Goal: Information Seeking & Learning: Find specific page/section

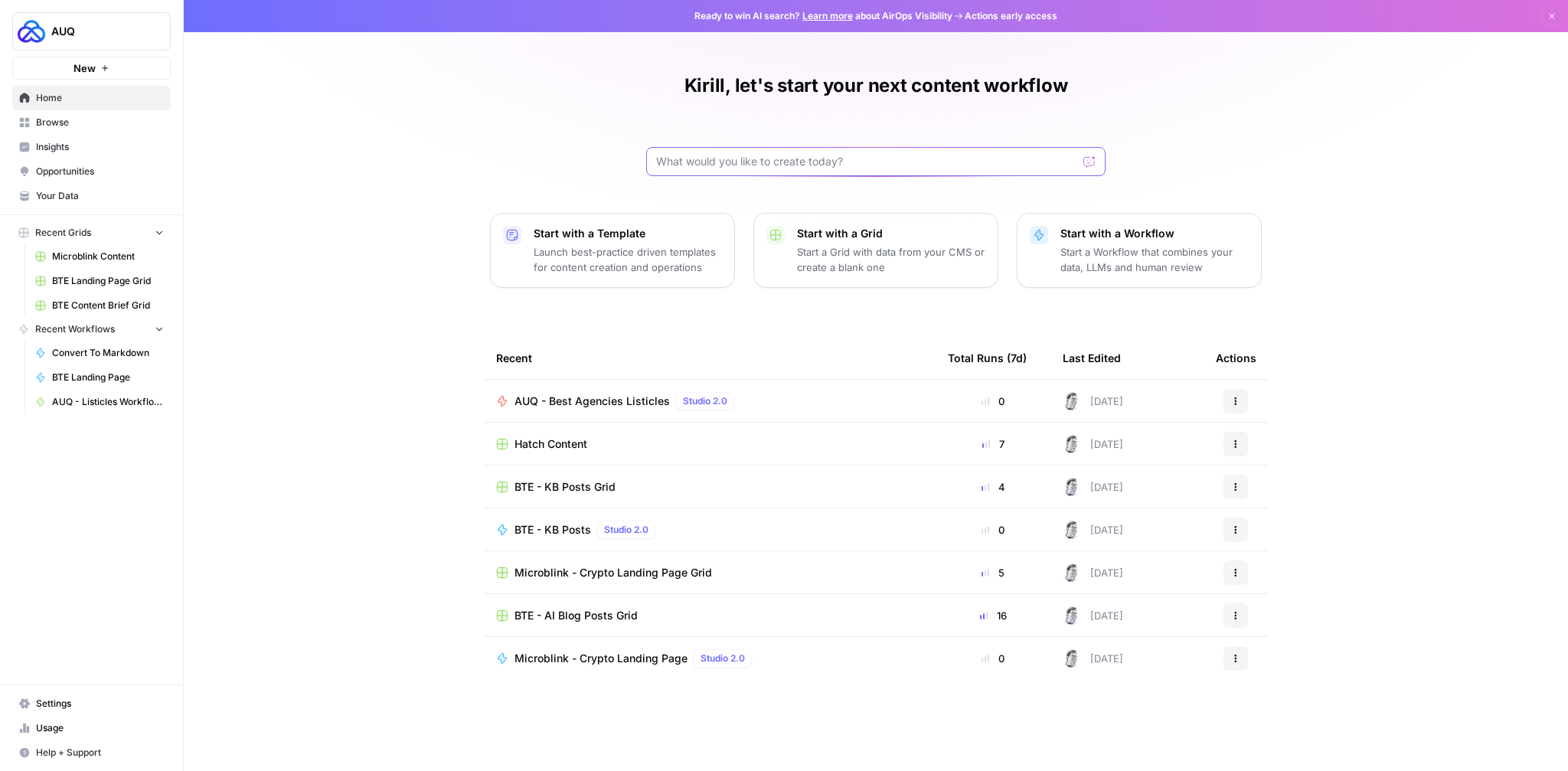
click at [748, 165] on input "text" at bounding box center [866, 161] width 421 height 15
type input "akool"
click button "Send" at bounding box center [1090, 161] width 20 height 20
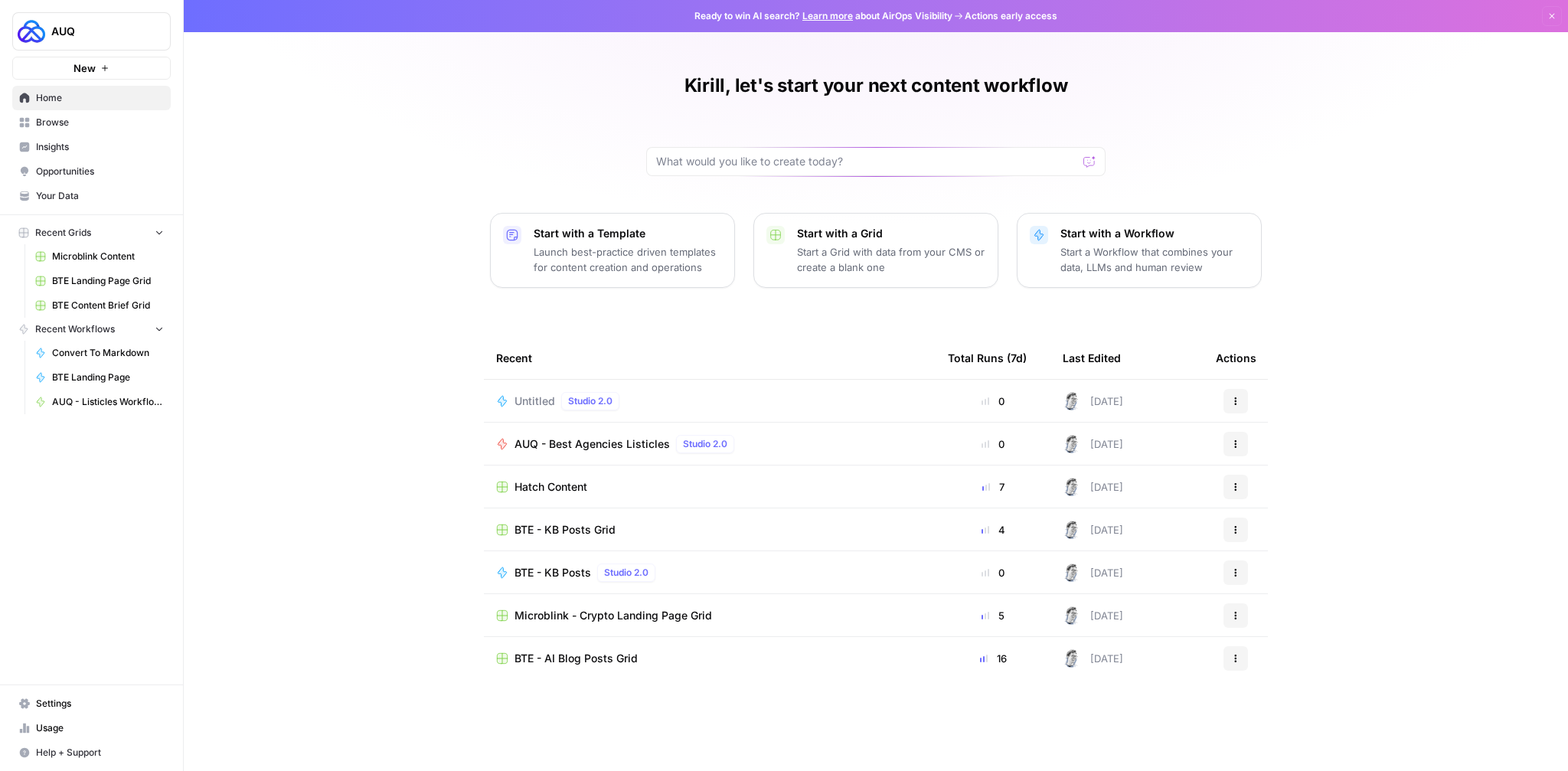
click at [1228, 397] on button "Actions" at bounding box center [1236, 401] width 25 height 25
click at [1264, 470] on span "Delete" at bounding box center [1314, 470] width 122 height 15
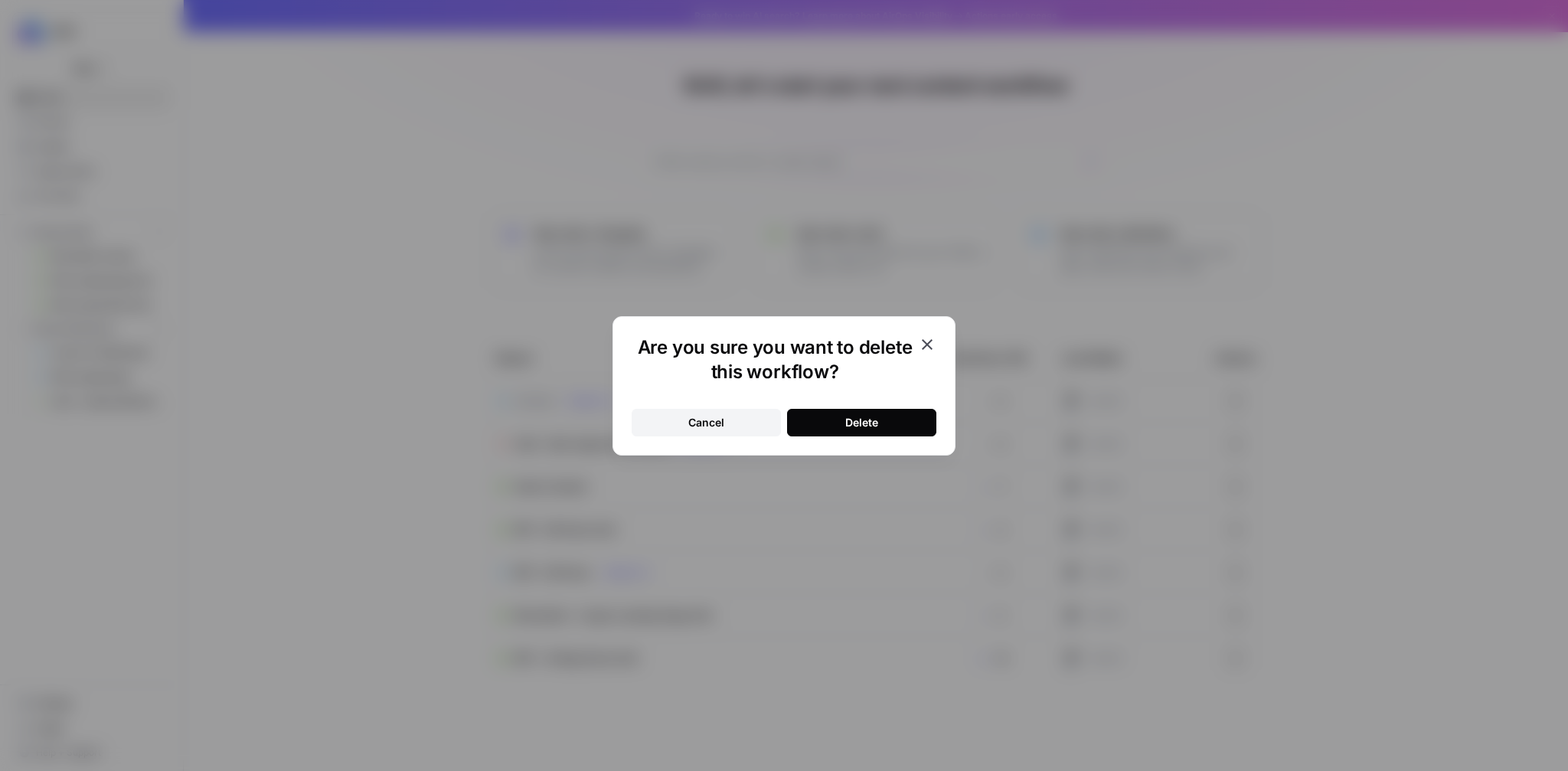
click at [809, 418] on button "Delete" at bounding box center [861, 422] width 149 height 28
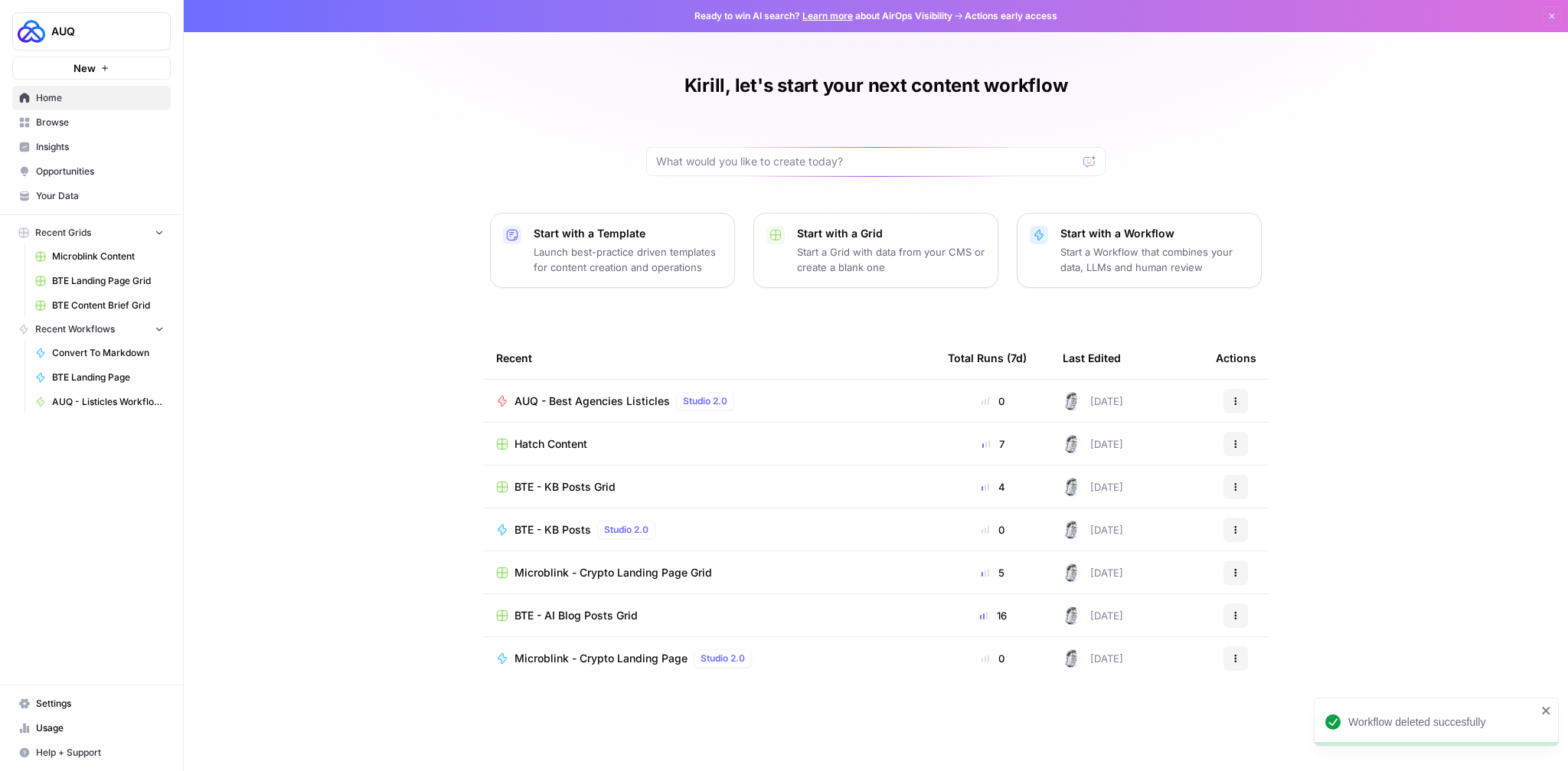
click at [59, 120] on span "Browse" at bounding box center [99, 122] width 128 height 13
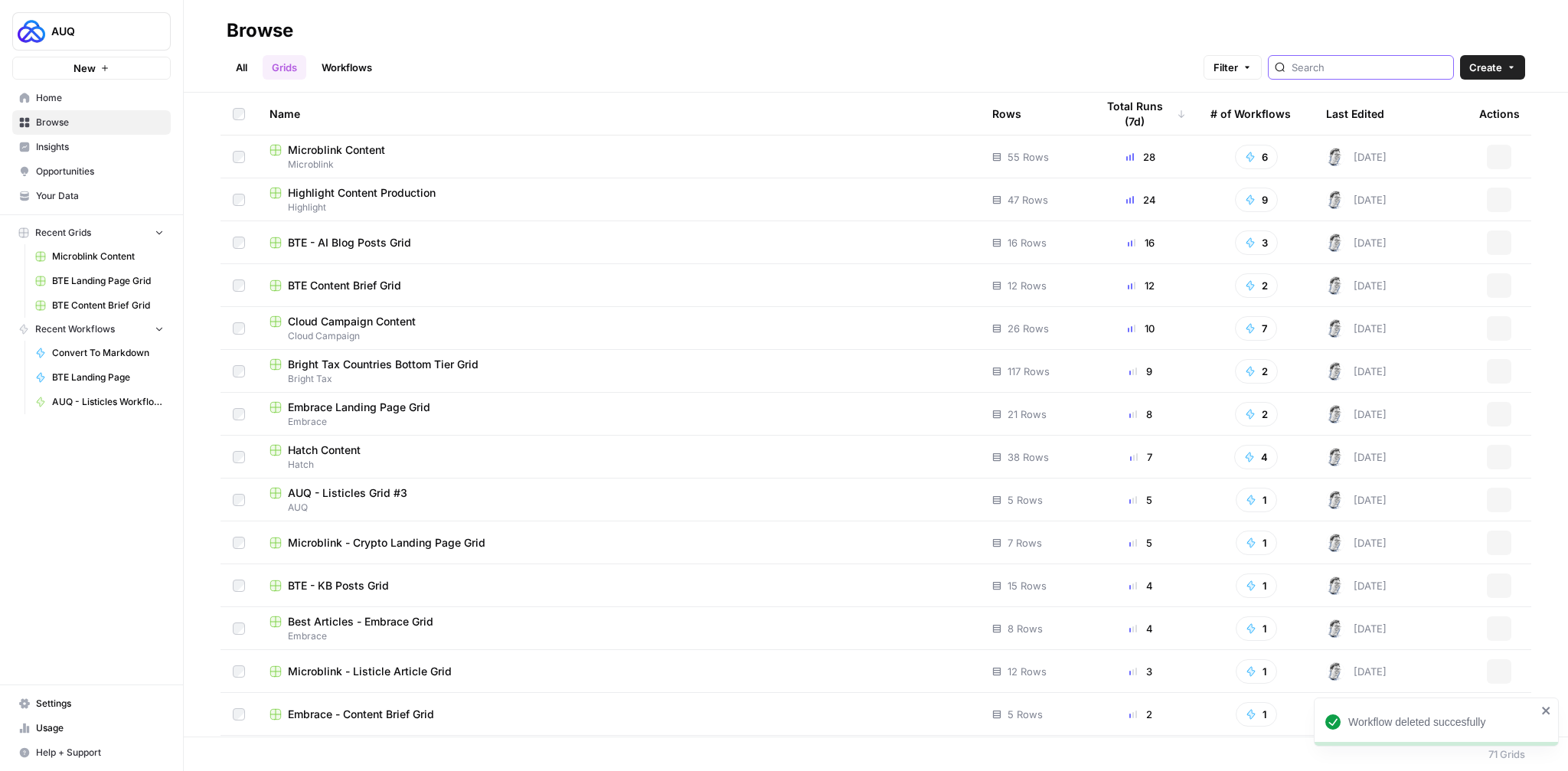
click at [1346, 66] on input "search" at bounding box center [1369, 67] width 155 height 15
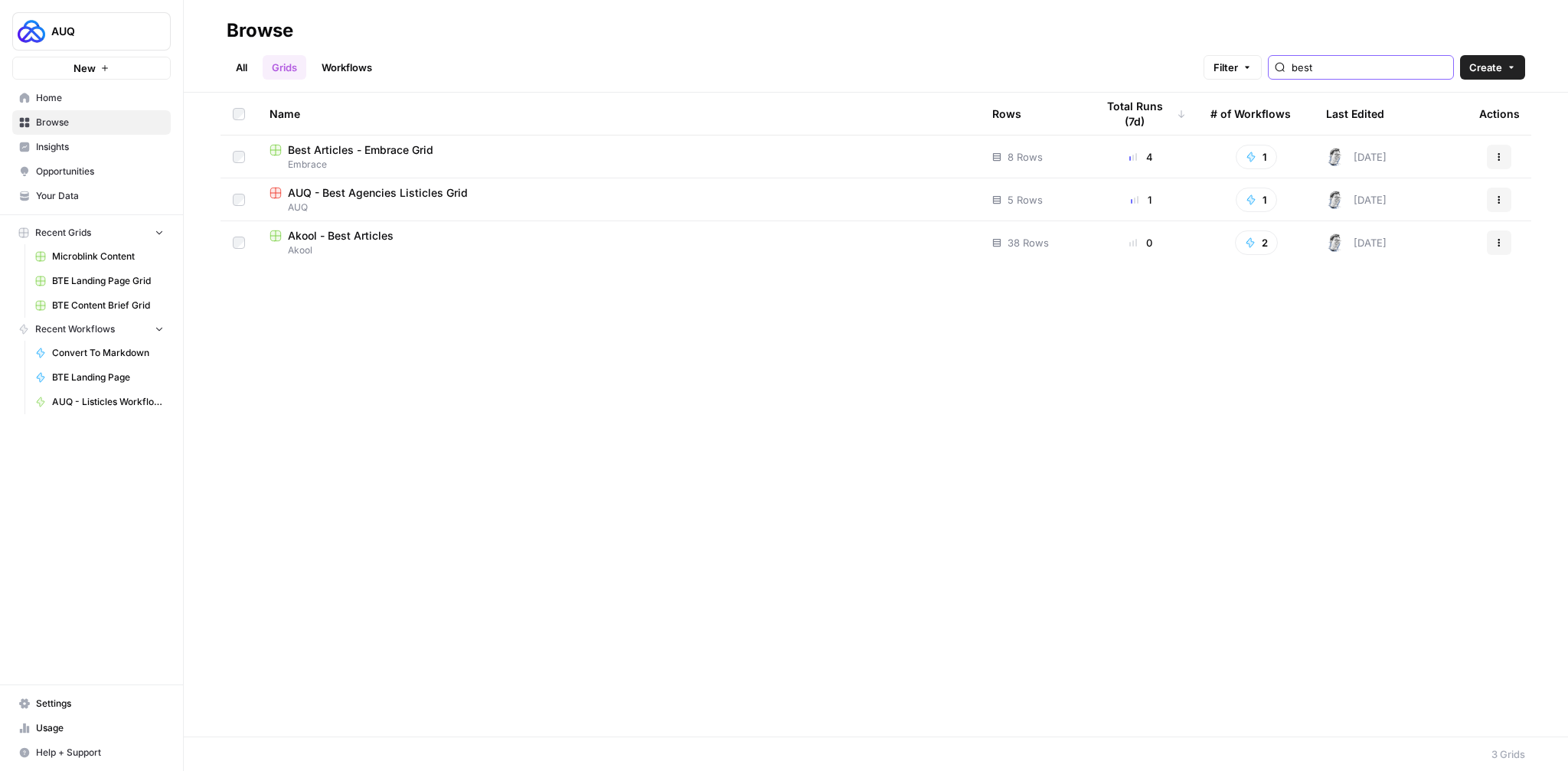
type input "best"
click at [357, 65] on link "Workflows" at bounding box center [347, 67] width 69 height 25
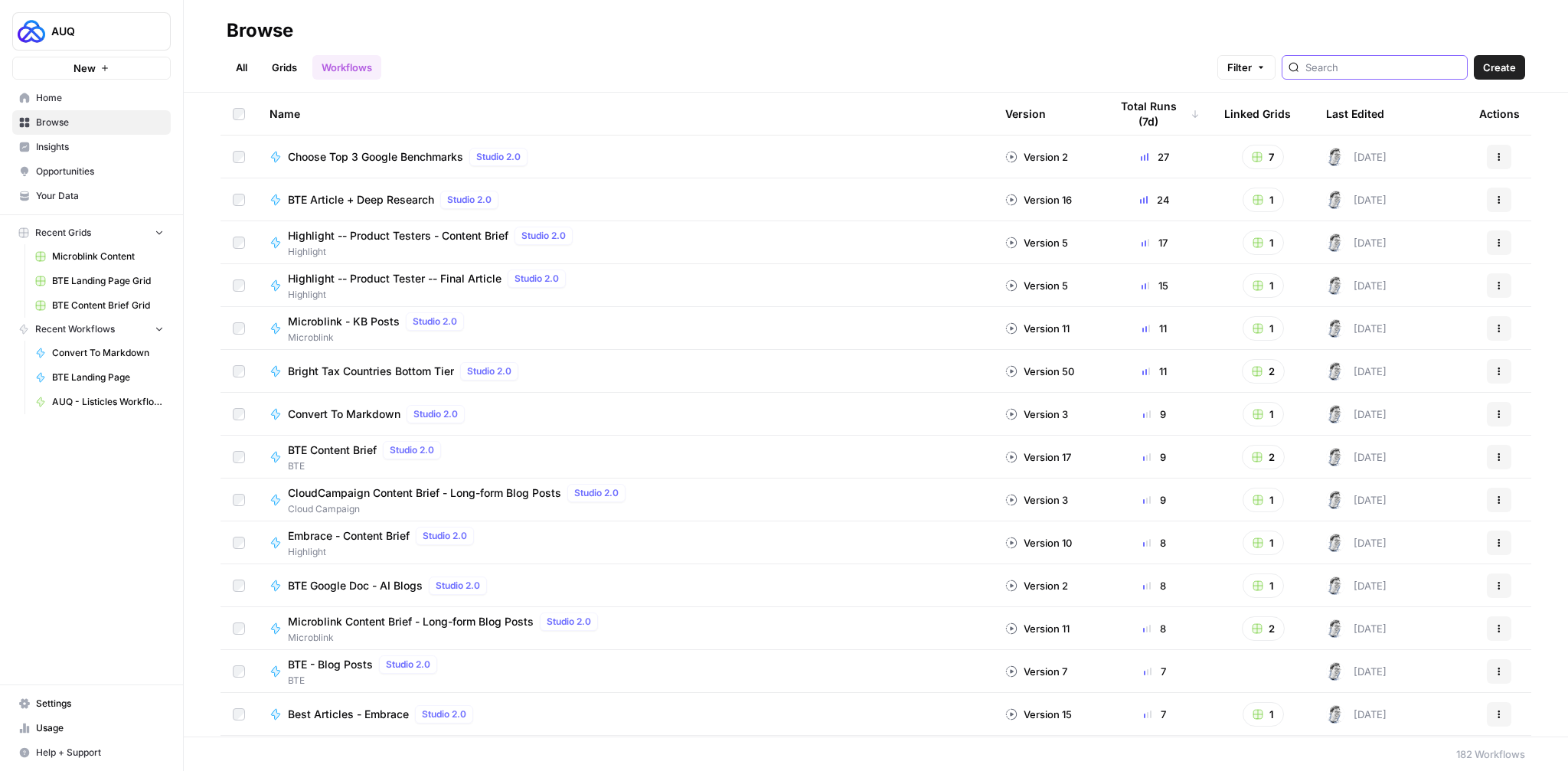
click at [1361, 70] on input "search" at bounding box center [1383, 67] width 155 height 15
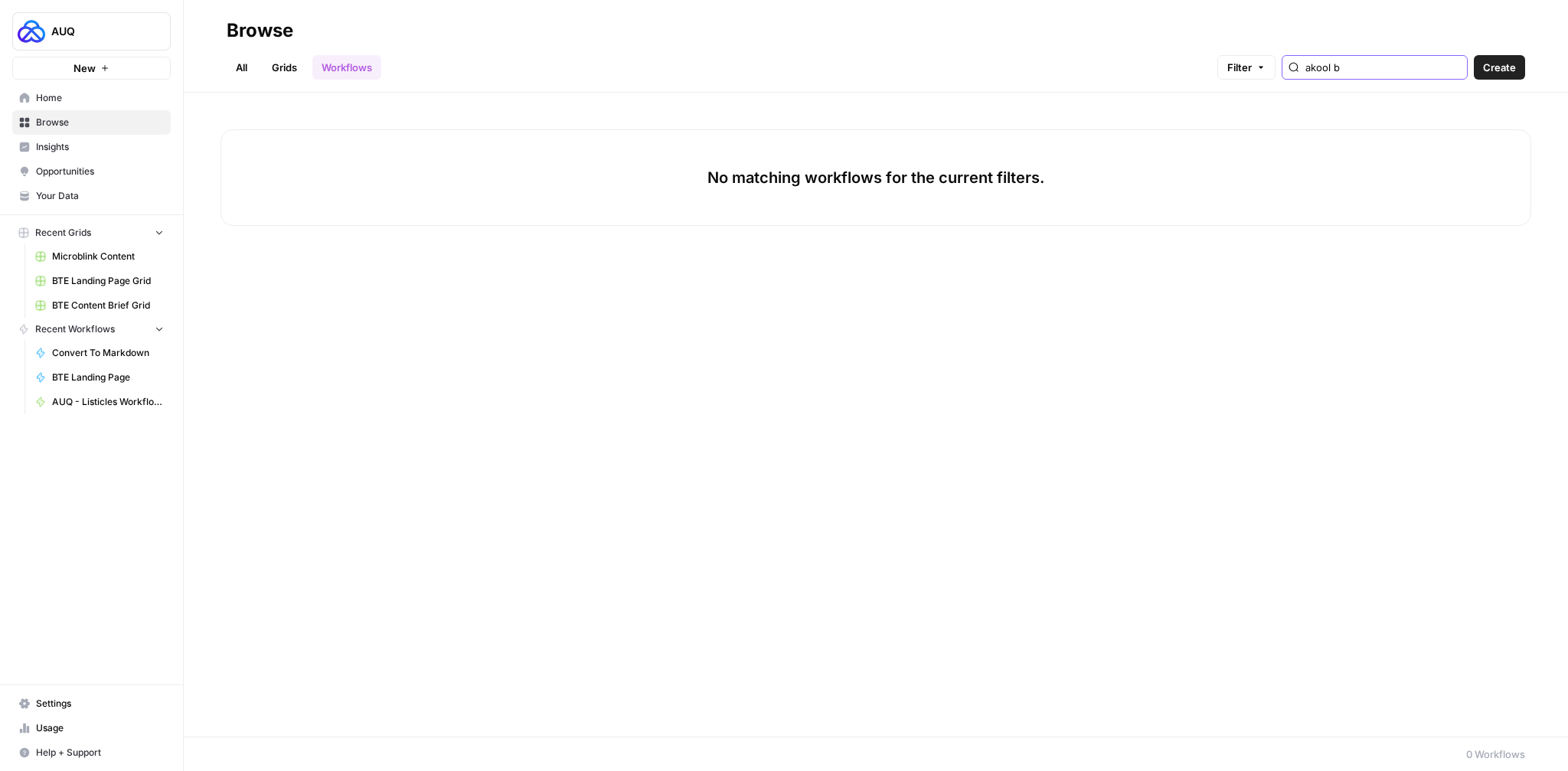
type input "akool b"
click at [103, 399] on span "AUQ - Listicles Workflow #3" at bounding box center [108, 401] width 112 height 13
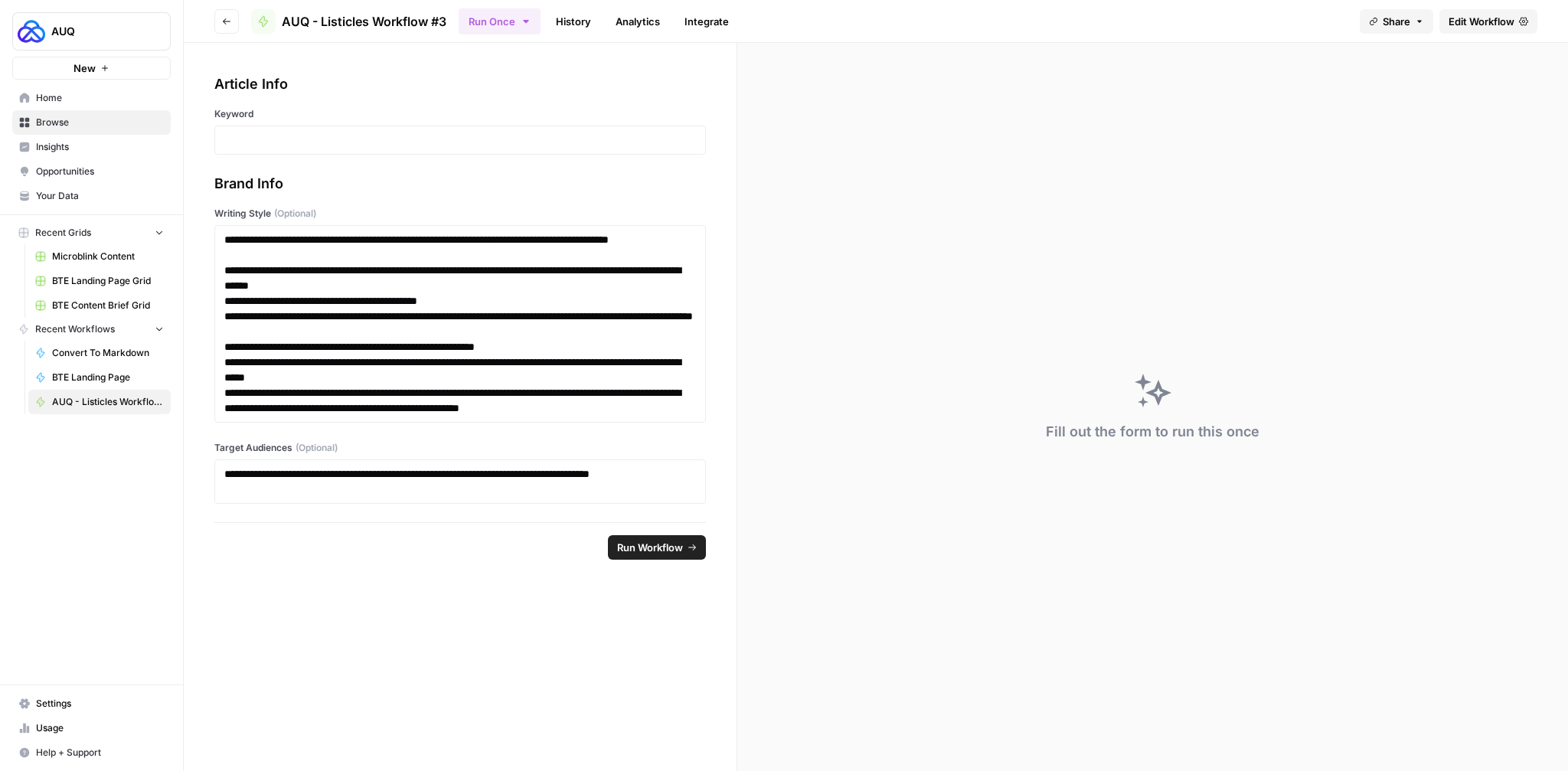
click at [1459, 23] on span "Edit Workflow" at bounding box center [1481, 21] width 66 height 15
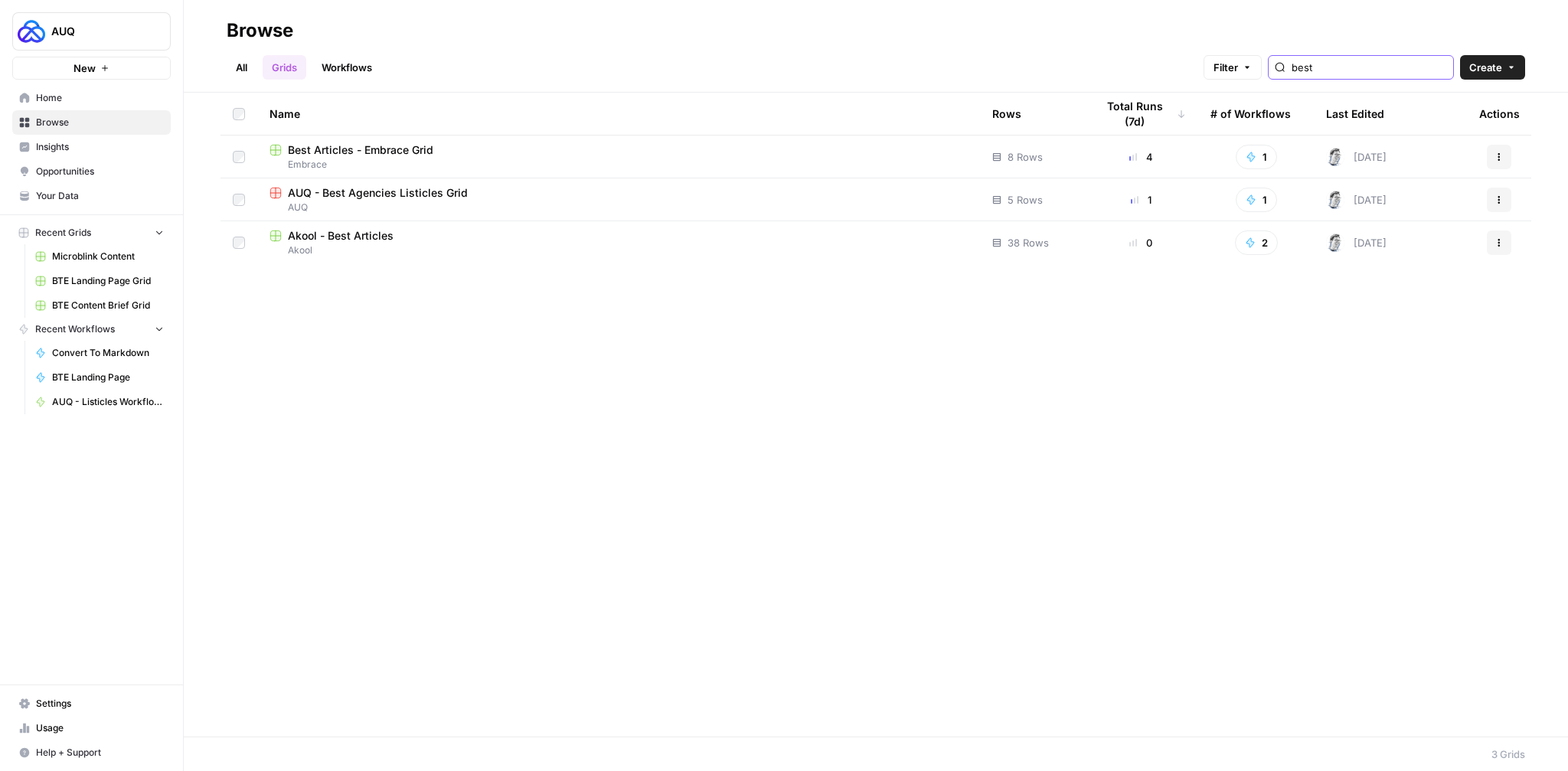
click at [1371, 72] on input "best" at bounding box center [1369, 67] width 155 height 15
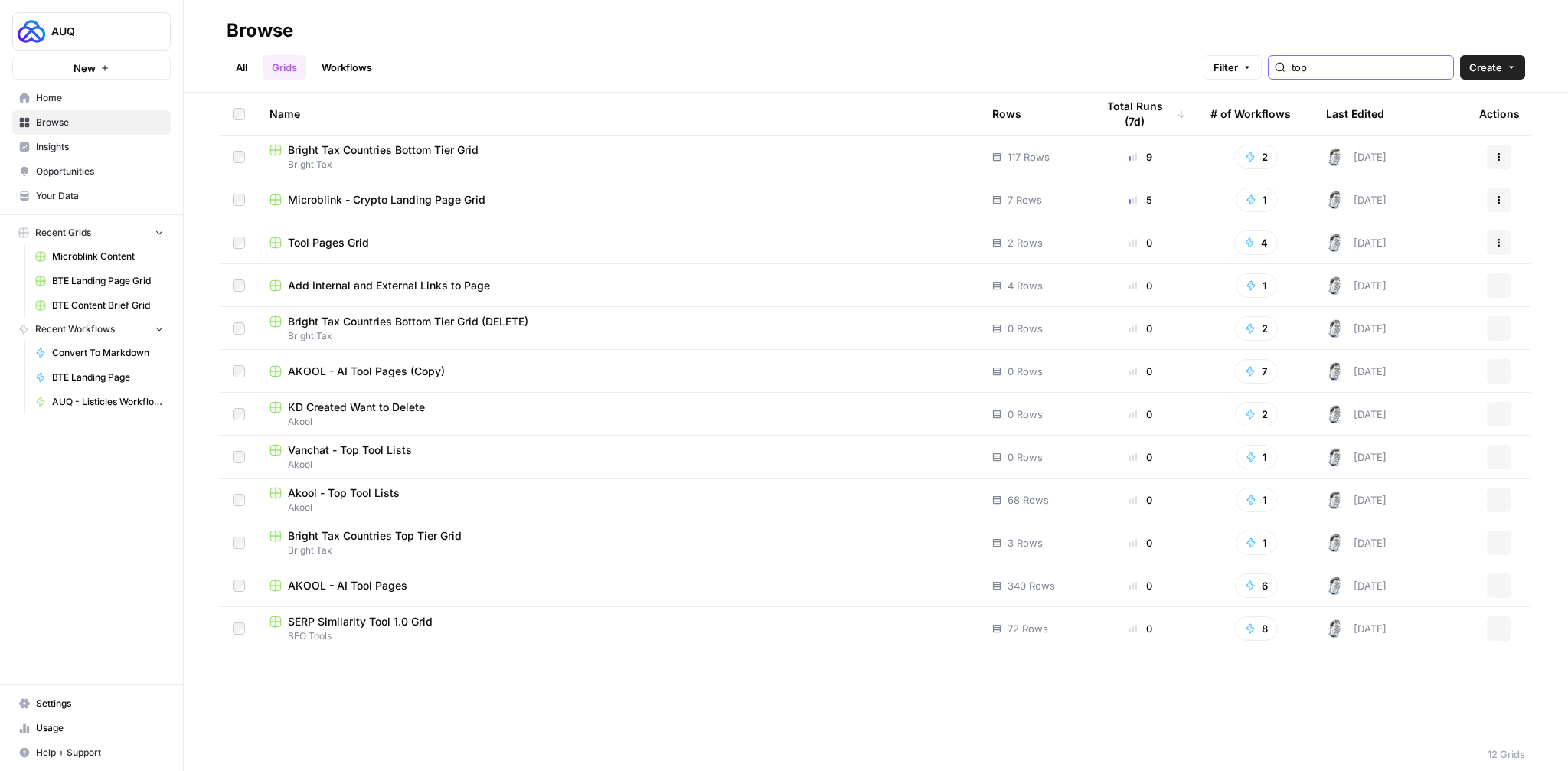
type input "top"
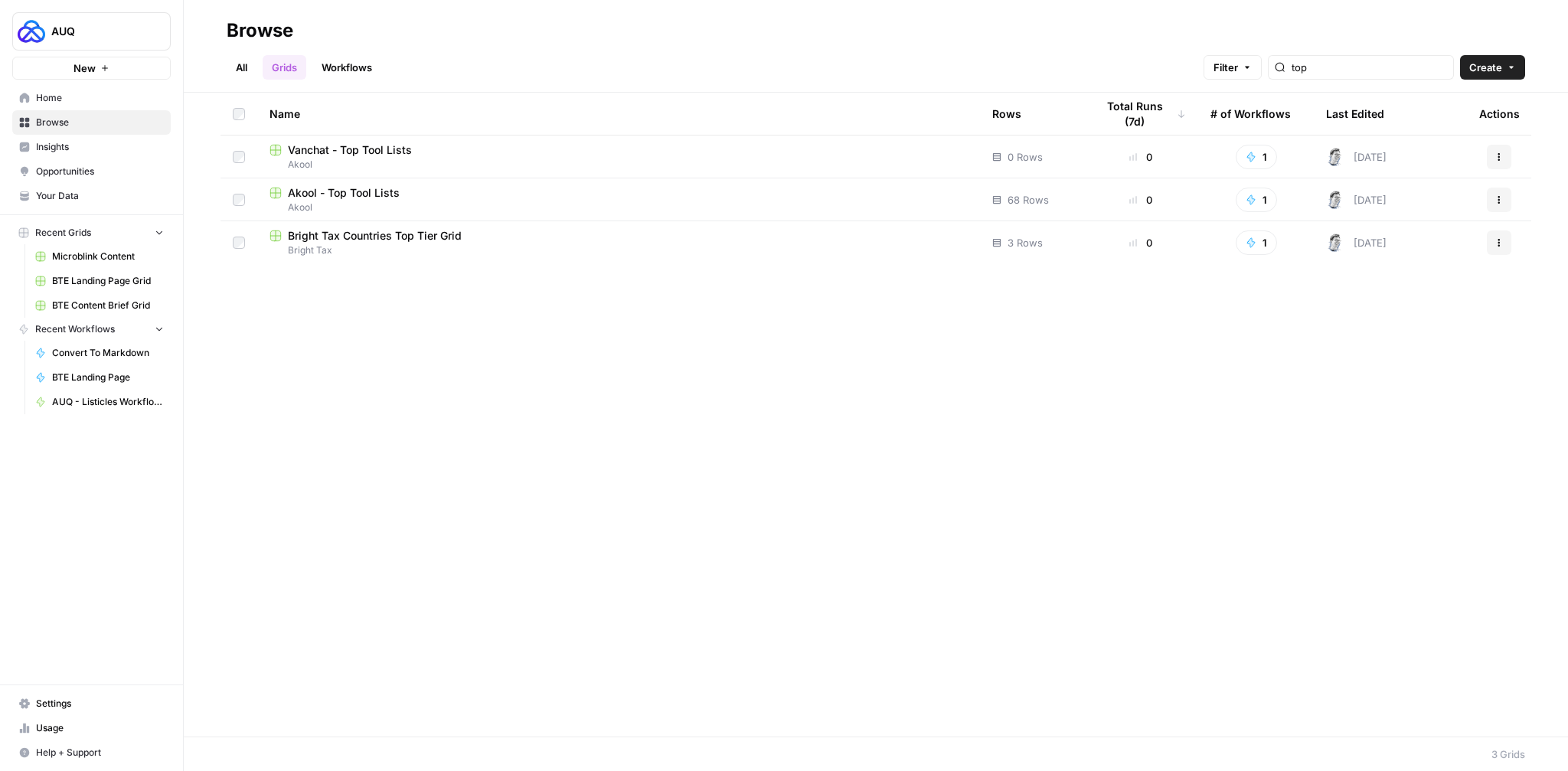
click at [378, 196] on span "Akool - Top Tool Lists" at bounding box center [343, 193] width 112 height 15
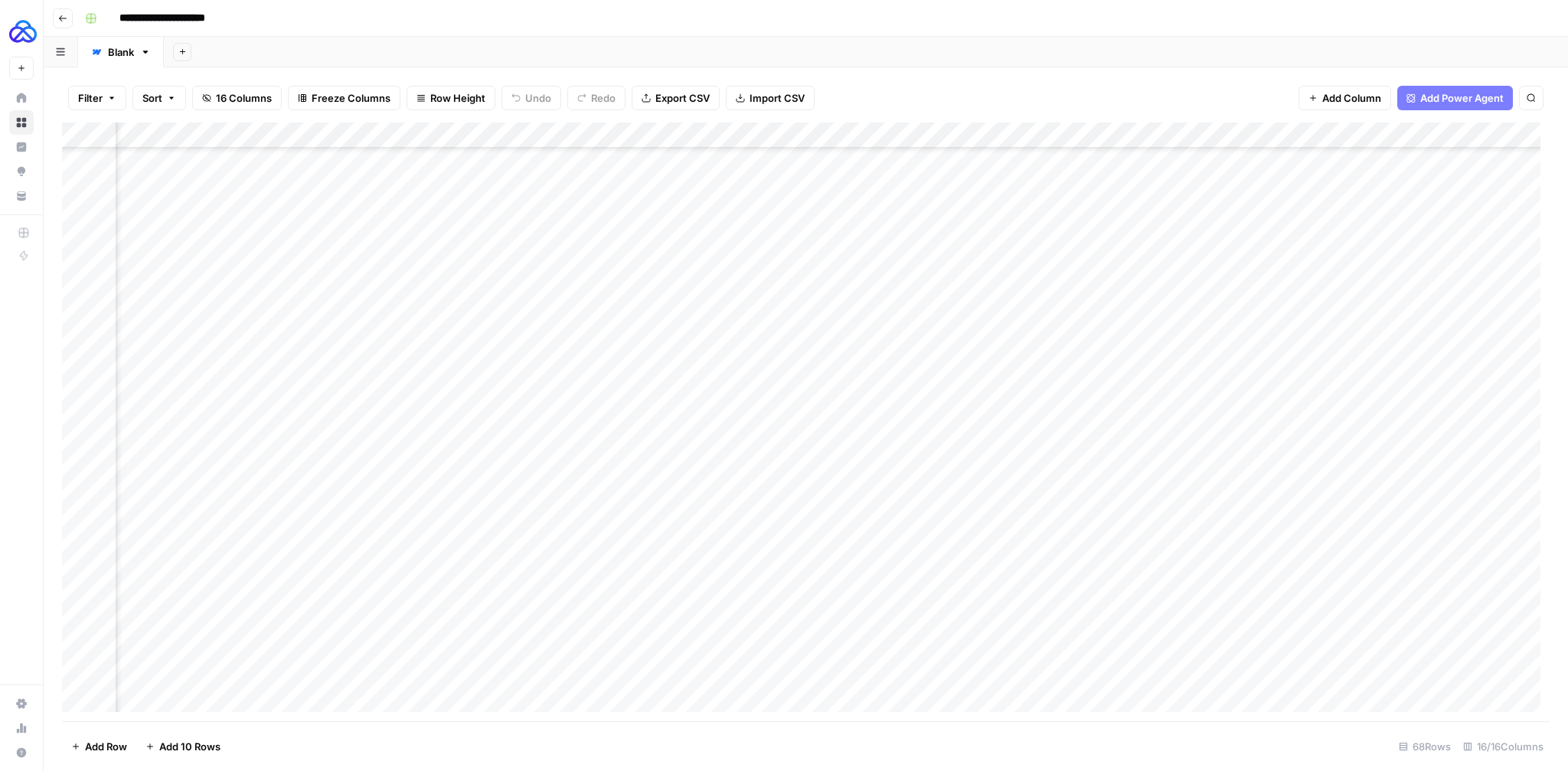
scroll to position [1231, 793]
click at [1135, 491] on div "Add Column" at bounding box center [806, 421] width 1488 height 599
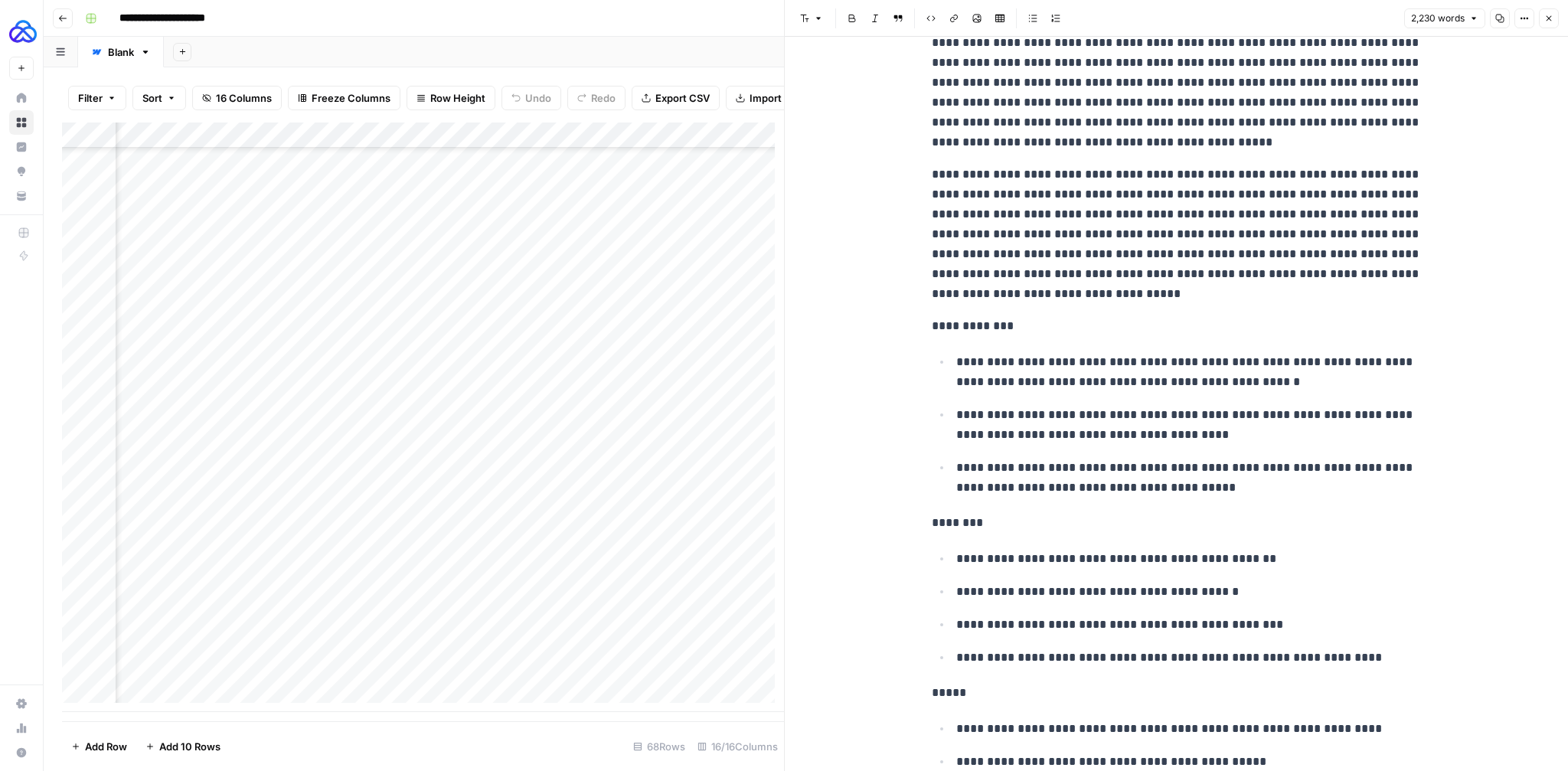
scroll to position [1199, 0]
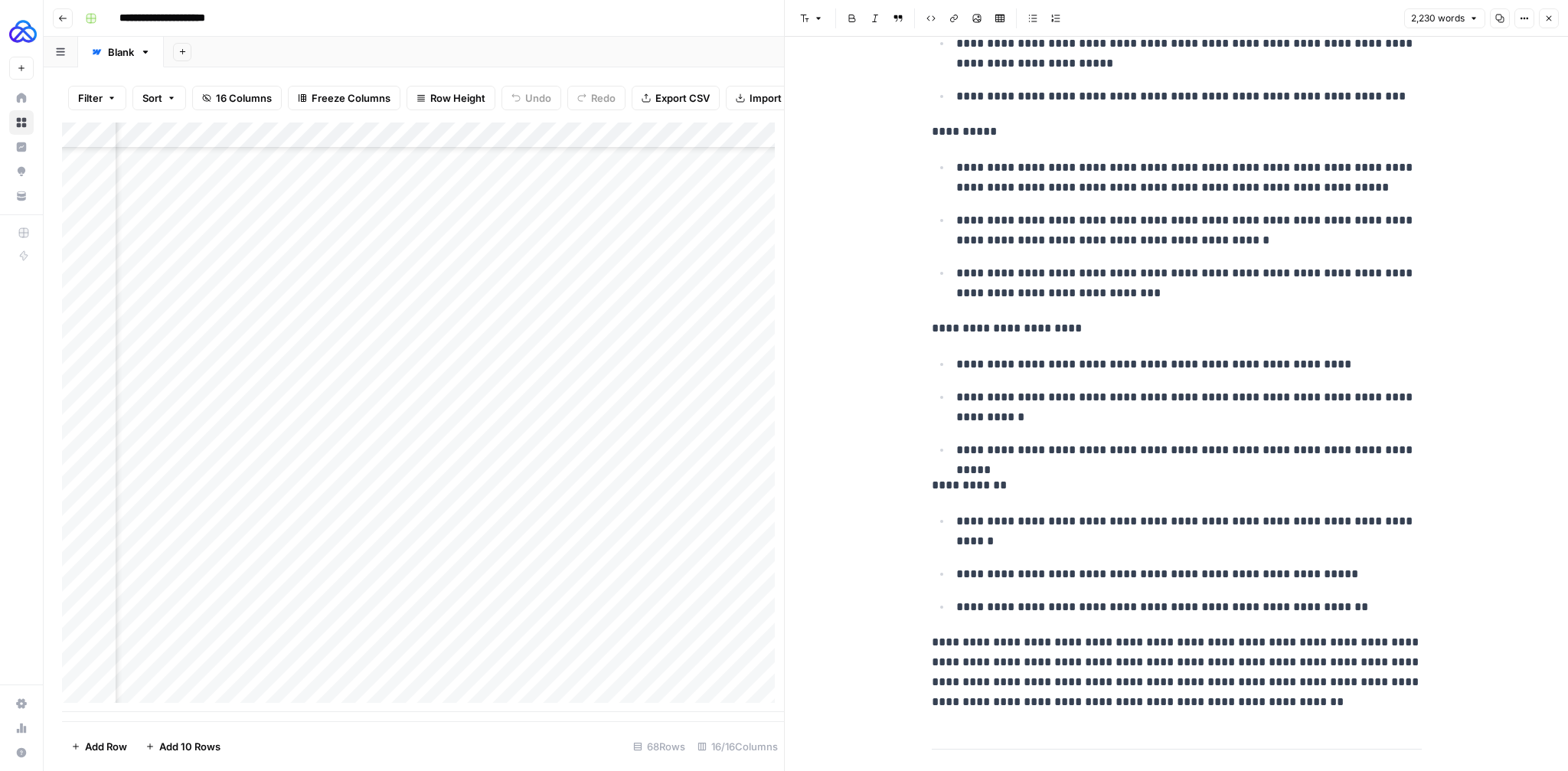
click at [1551, 22] on icon "button" at bounding box center [1549, 18] width 10 height 10
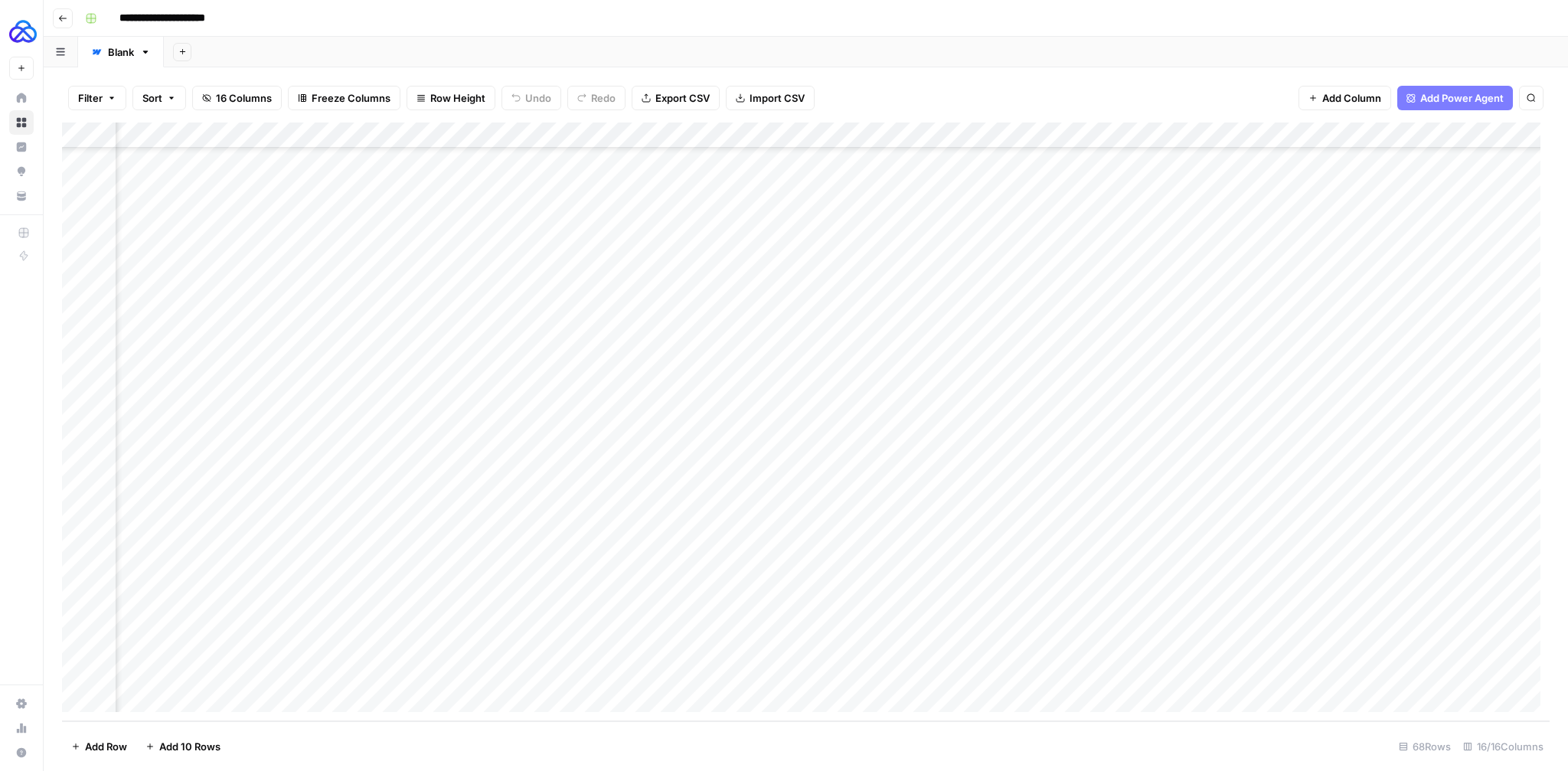
click at [476, 137] on div "Add Column" at bounding box center [806, 421] width 1488 height 599
click at [498, 283] on span "Edit Workflow" at bounding box center [531, 285] width 134 height 15
click at [611, 209] on div "Add Column" at bounding box center [806, 421] width 1488 height 599
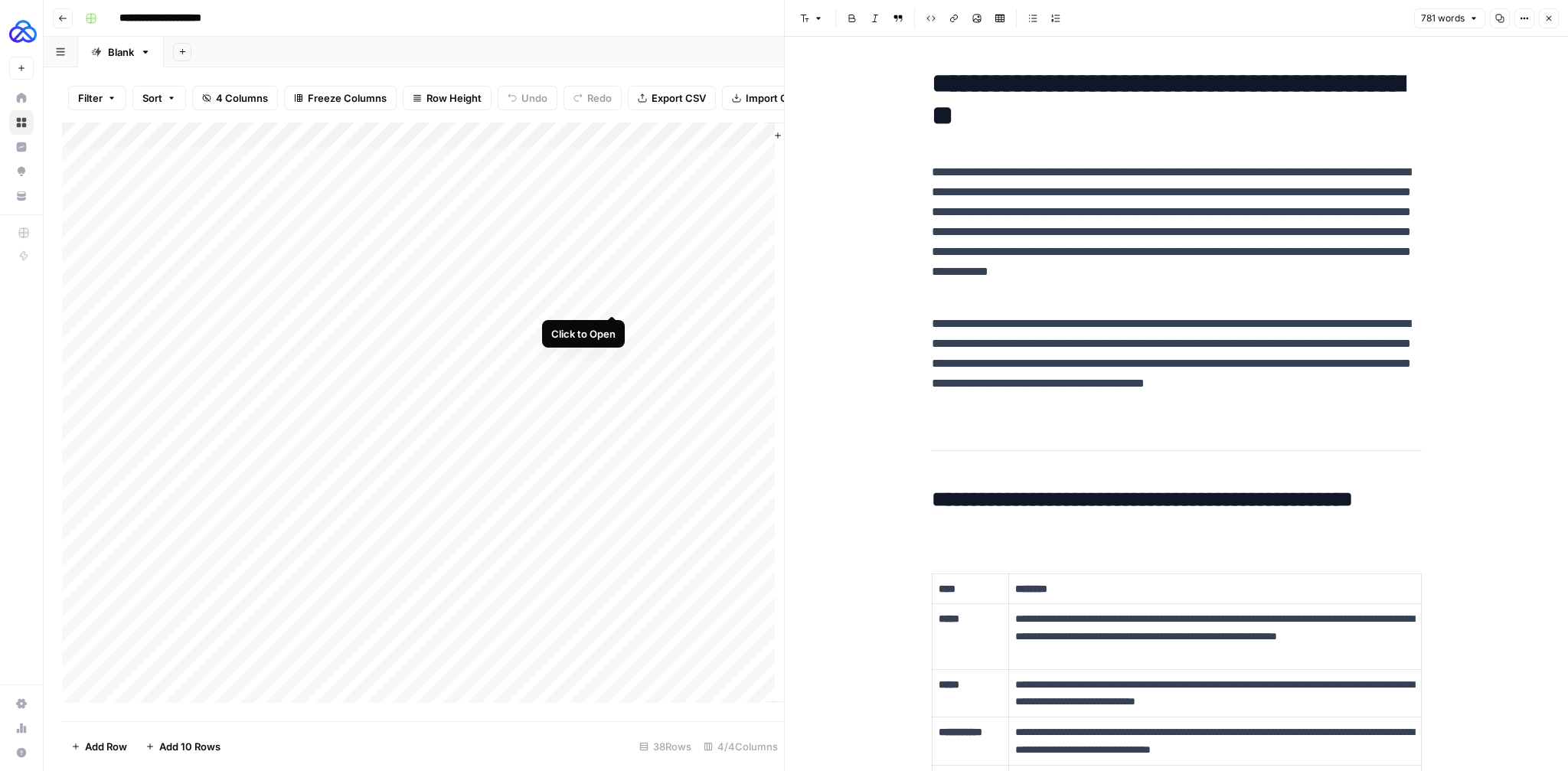
click at [610, 299] on div "Add Column" at bounding box center [423, 416] width 722 height 589
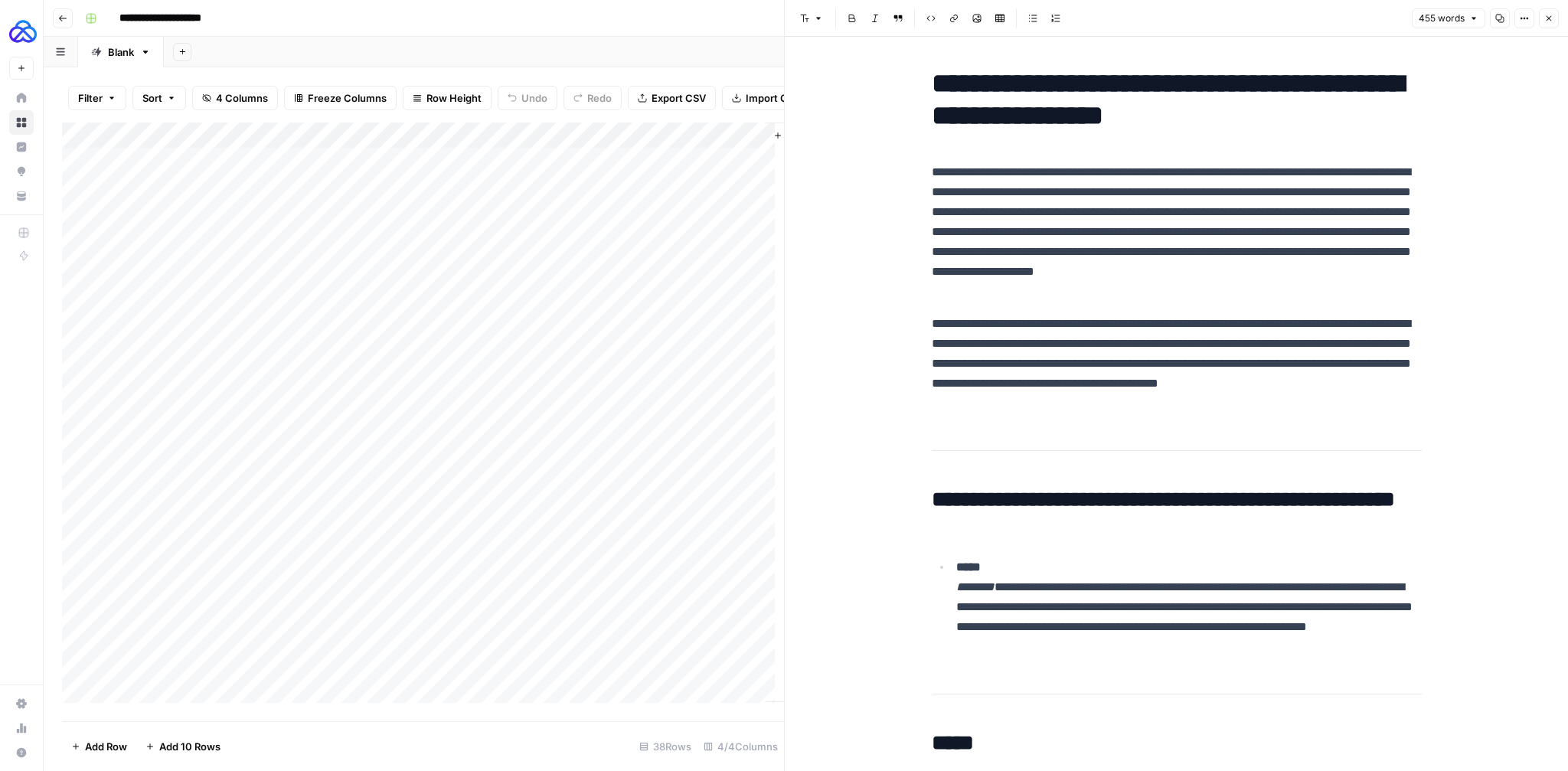
click at [1548, 20] on icon "button" at bounding box center [1549, 18] width 10 height 10
